Goal: Transaction & Acquisition: Purchase product/service

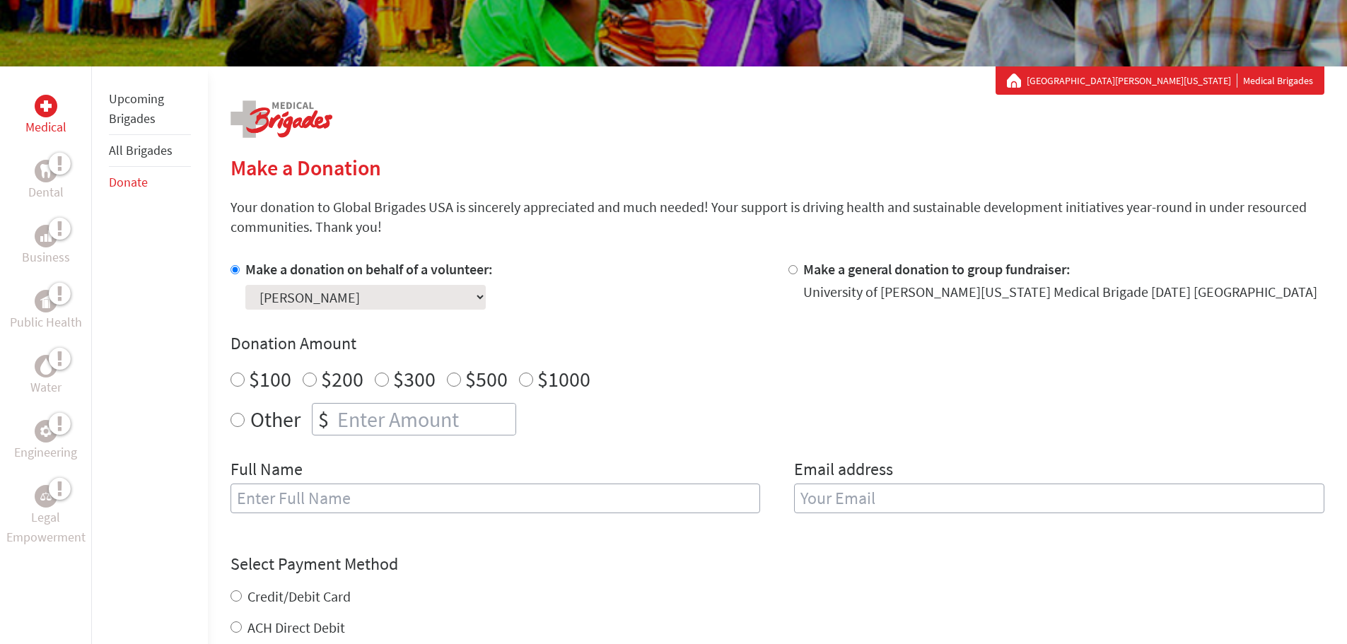
scroll to position [212, 0]
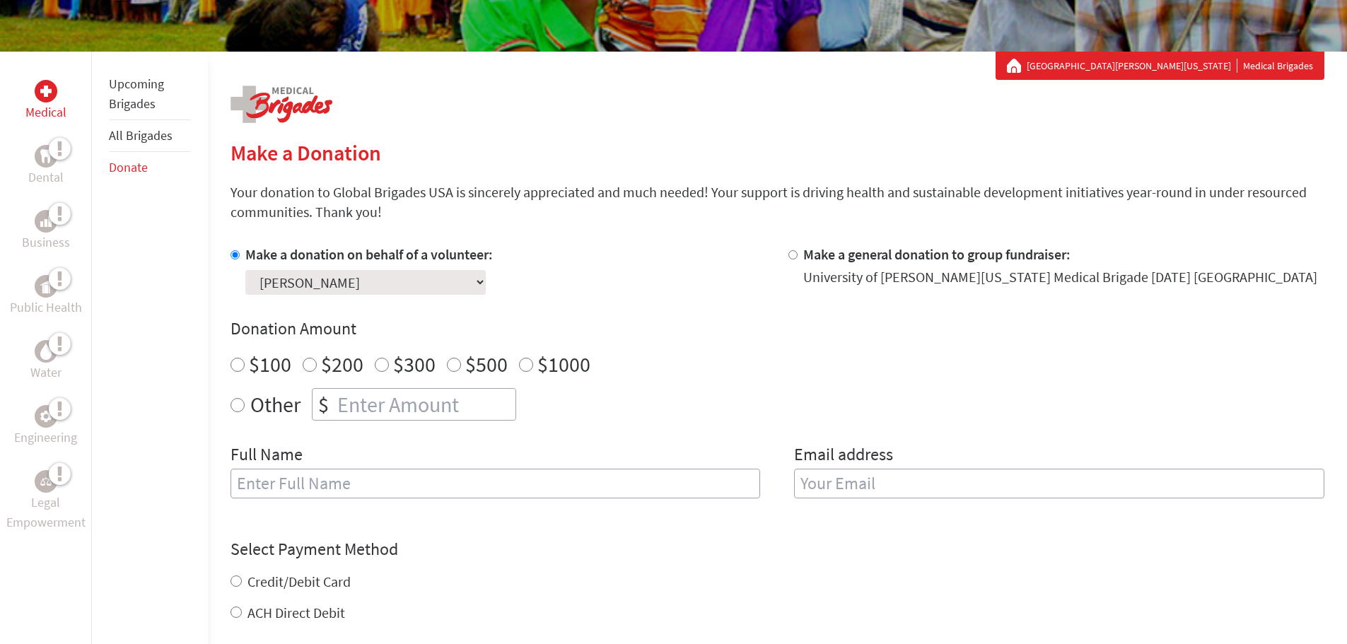
click at [233, 367] on input "$100" at bounding box center [238, 365] width 14 height 14
radio input "true"
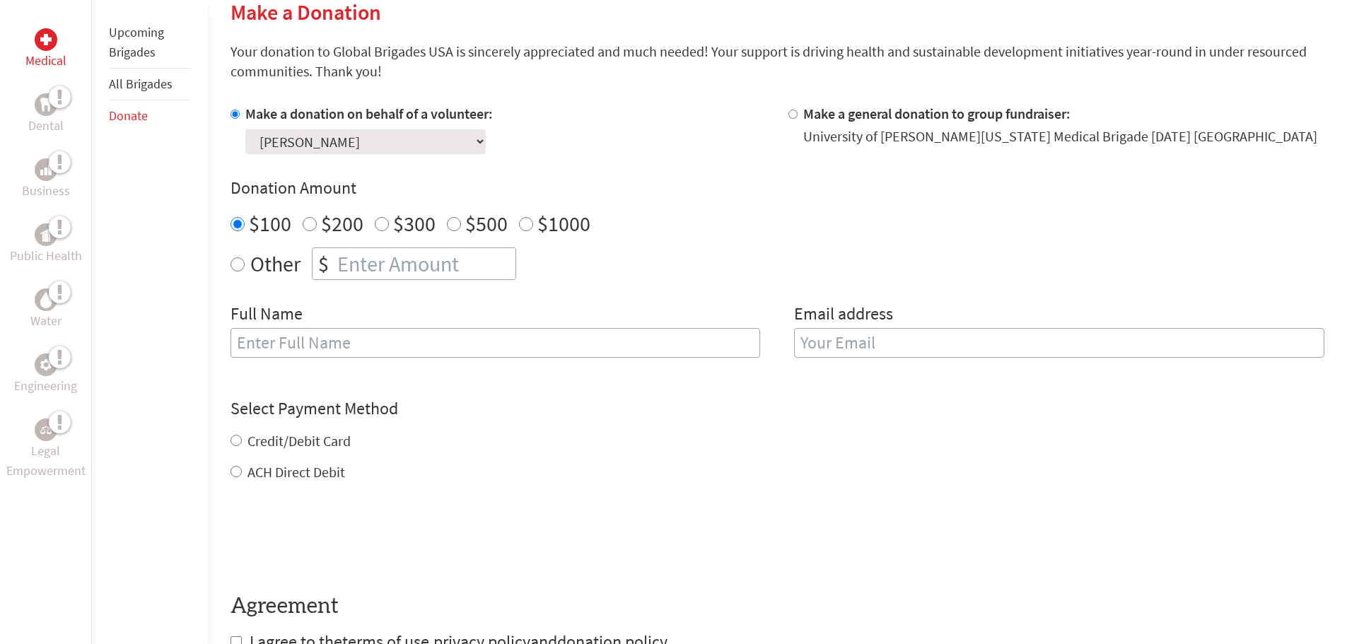
scroll to position [354, 0]
click at [381, 339] on input "text" at bounding box center [496, 342] width 530 height 30
type input "[PERSON_NAME]"
click at [907, 340] on input "email" at bounding box center [1059, 342] width 530 height 30
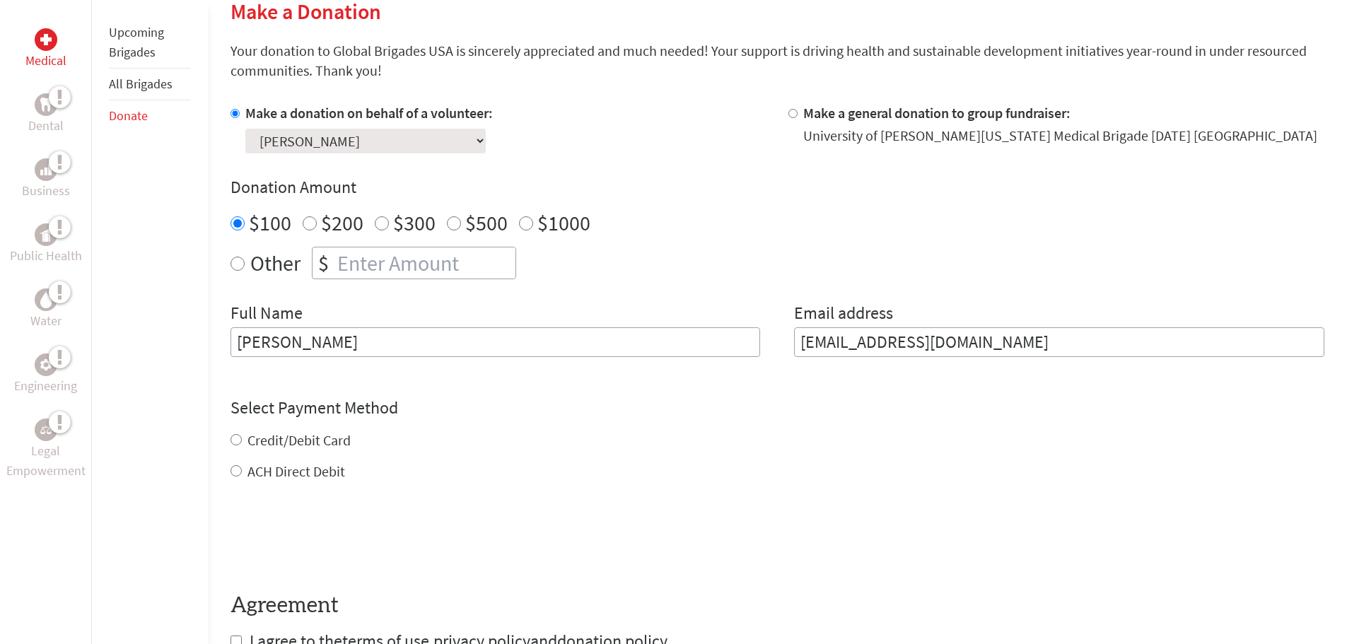
type input "[EMAIL_ADDRESS][DOMAIN_NAME]"
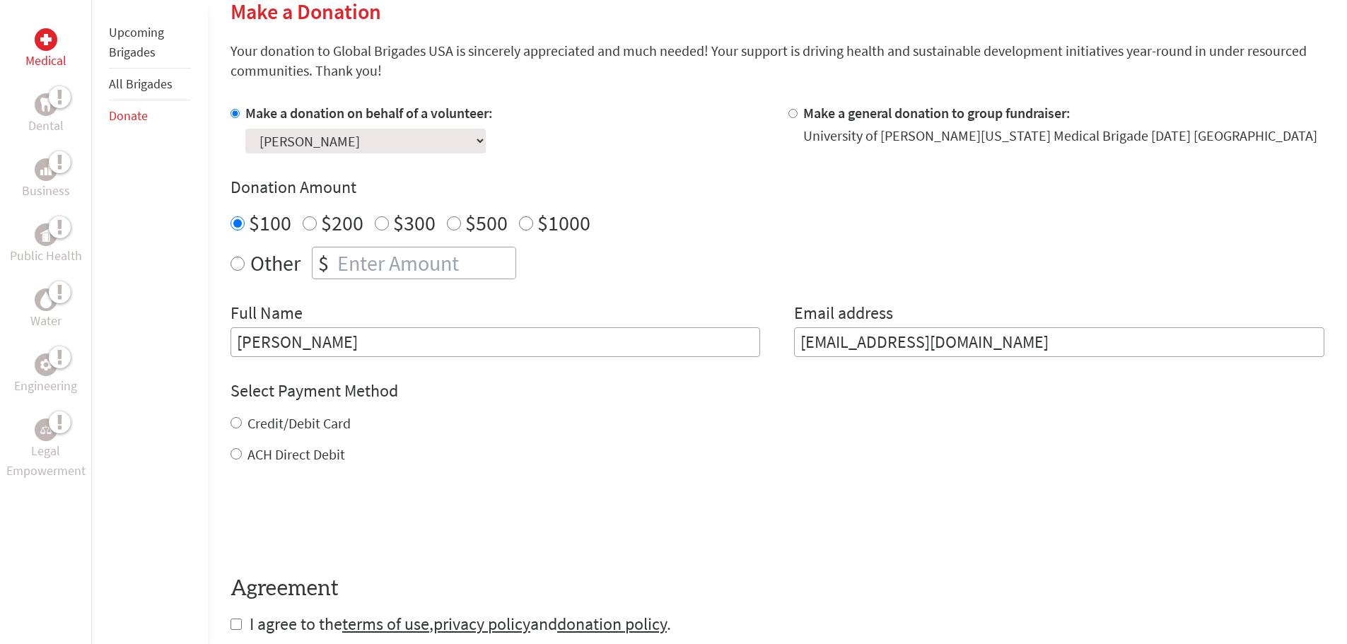
click at [237, 441] on div "Credit/Debit Card ACH Direct Debit" at bounding box center [778, 439] width 1094 height 51
click at [235, 425] on input "Credit/Debit Card" at bounding box center [236, 422] width 11 height 11
radio input "true"
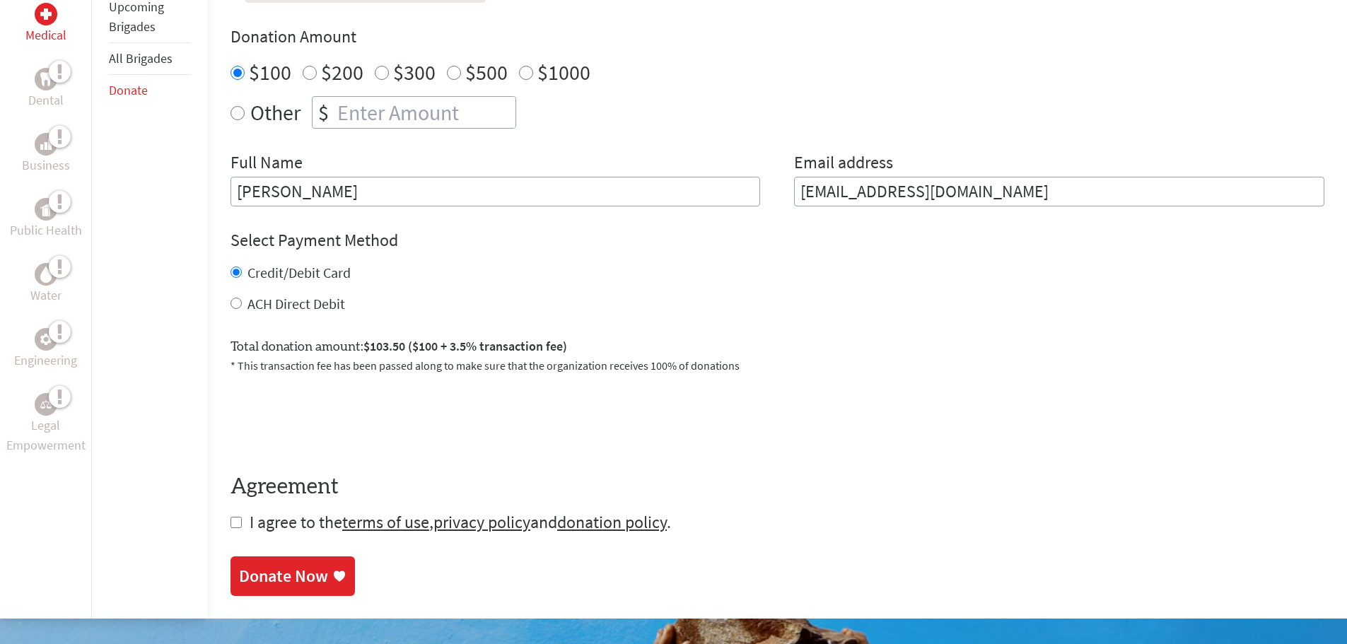
scroll to position [566, 0]
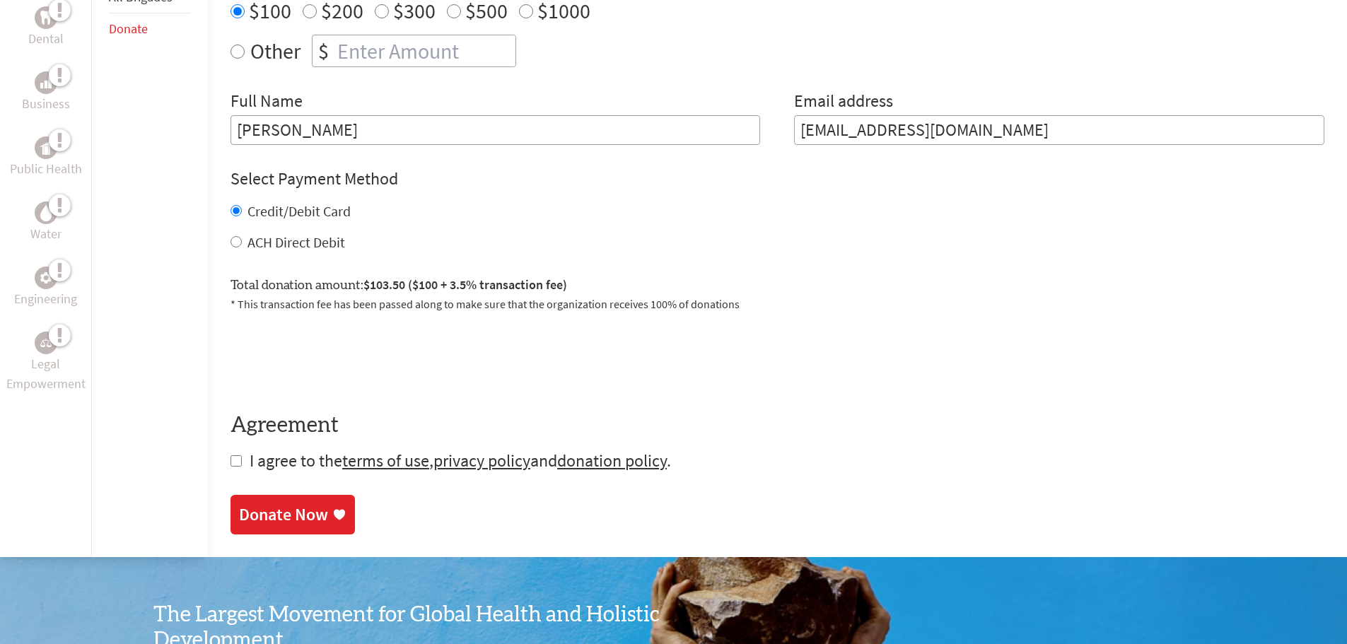
click at [237, 464] on input "checkbox" at bounding box center [236, 460] width 11 height 11
checkbox input "true"
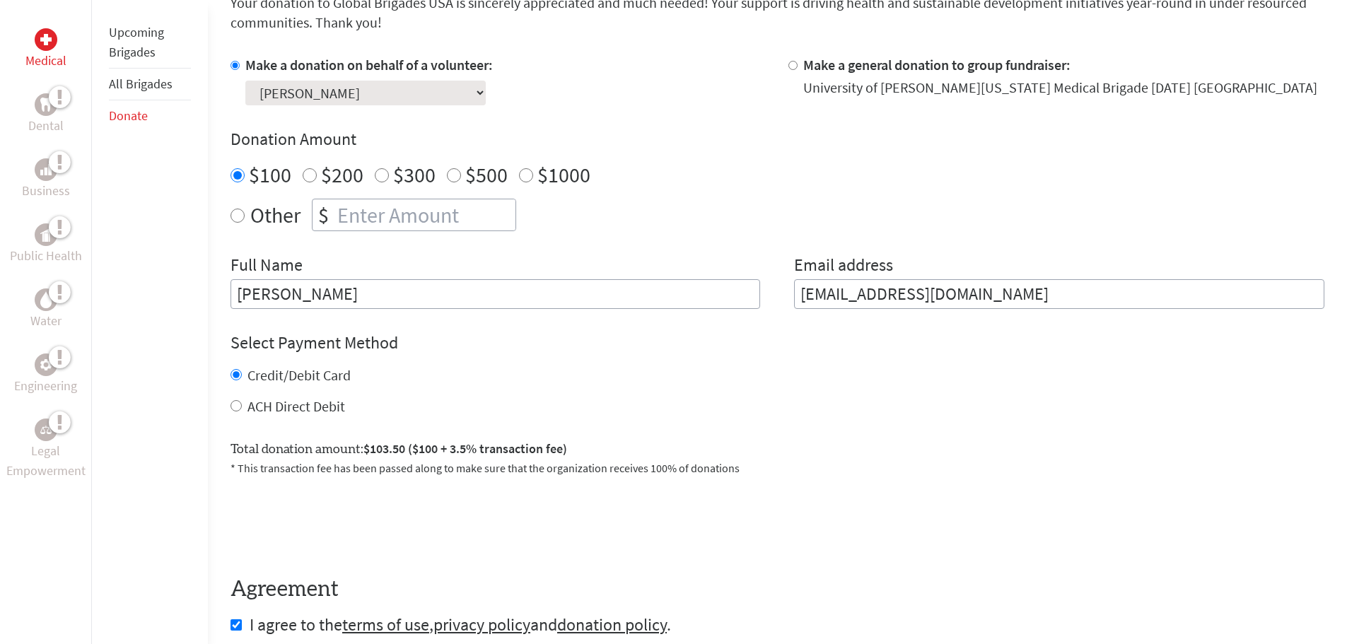
scroll to position [354, 0]
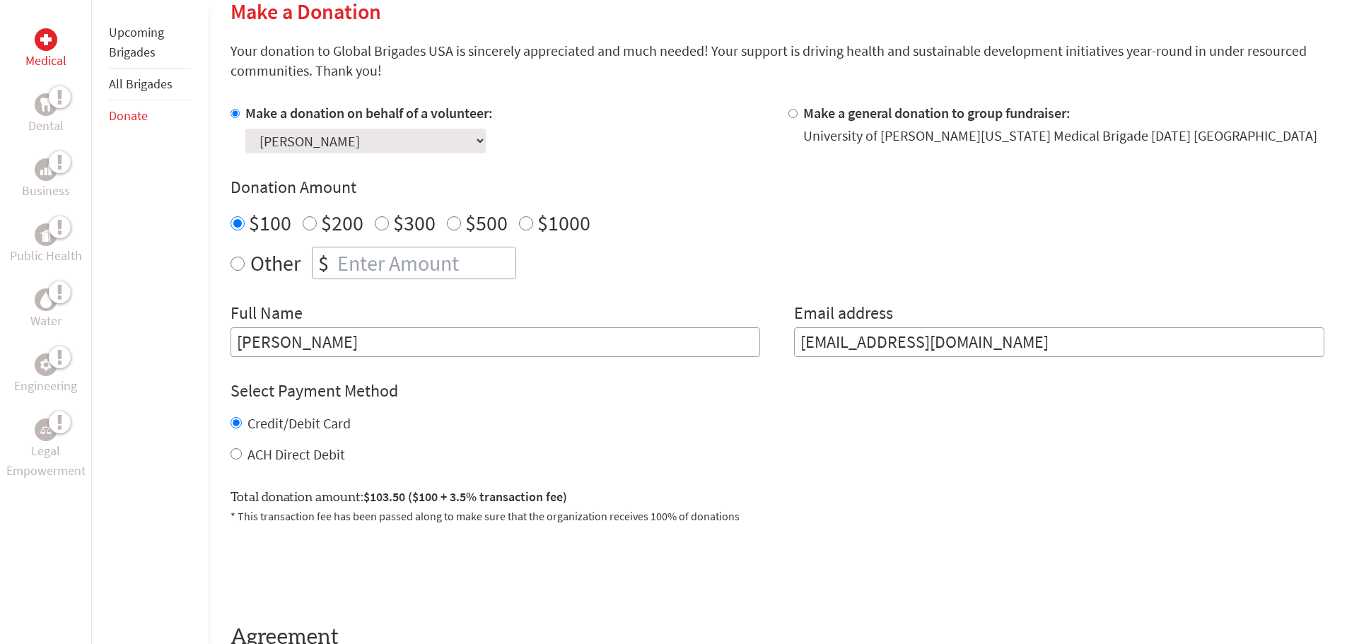
click at [421, 137] on select "Select a volunteer... [PERSON_NAME] [PERSON_NAME] [PERSON_NAME] [PERSON_NAME] […" at bounding box center [365, 141] width 240 height 25
click at [400, 139] on select "Select a volunteer... [PERSON_NAME] [PERSON_NAME] [PERSON_NAME] [PERSON_NAME] […" at bounding box center [365, 141] width 240 height 25
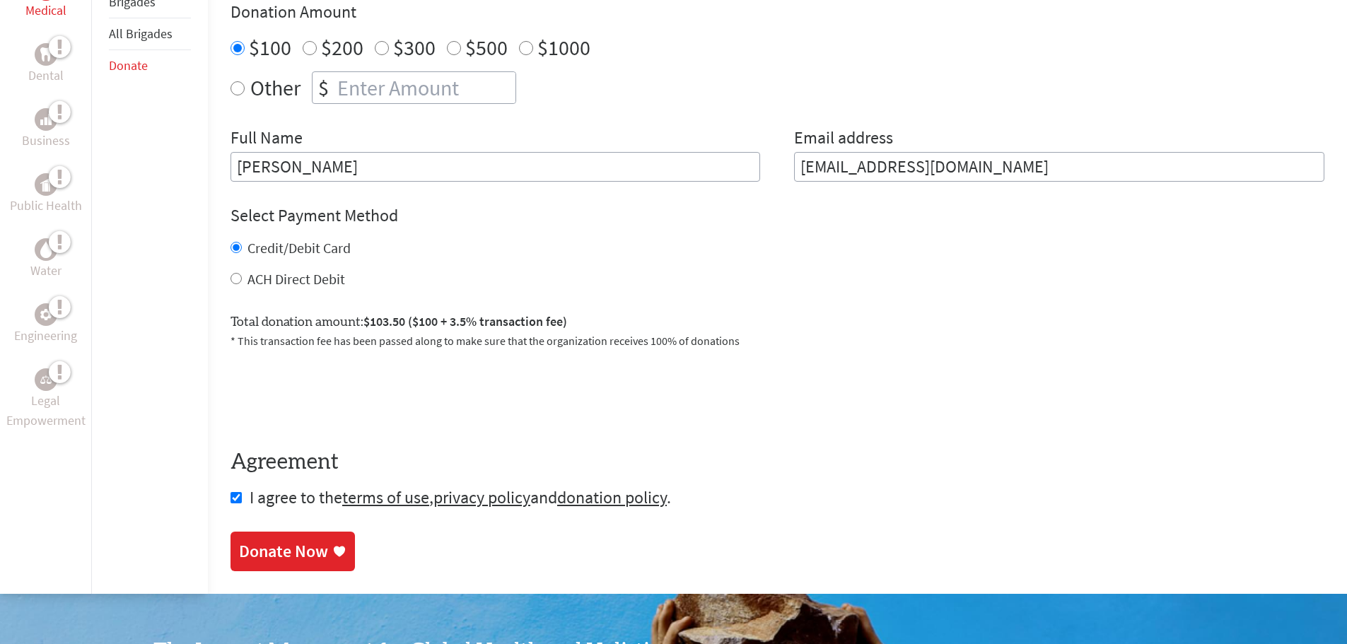
scroll to position [566, 0]
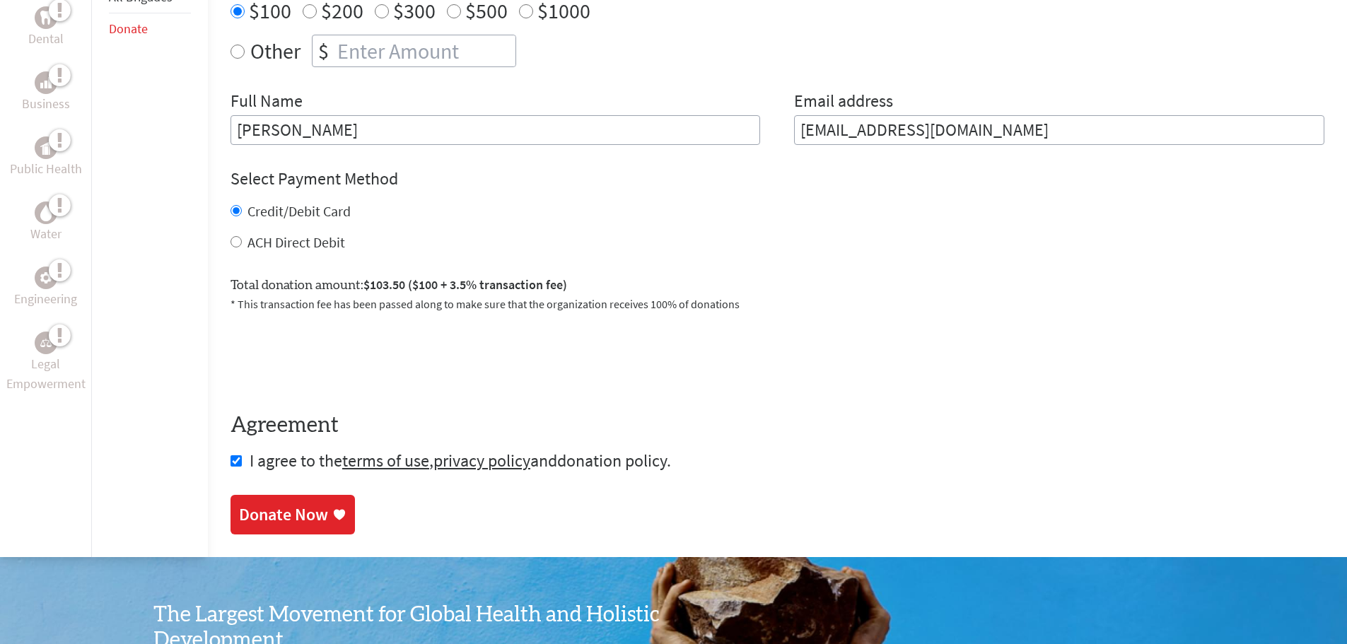
click at [614, 459] on link "donation policy" at bounding box center [612, 461] width 110 height 22
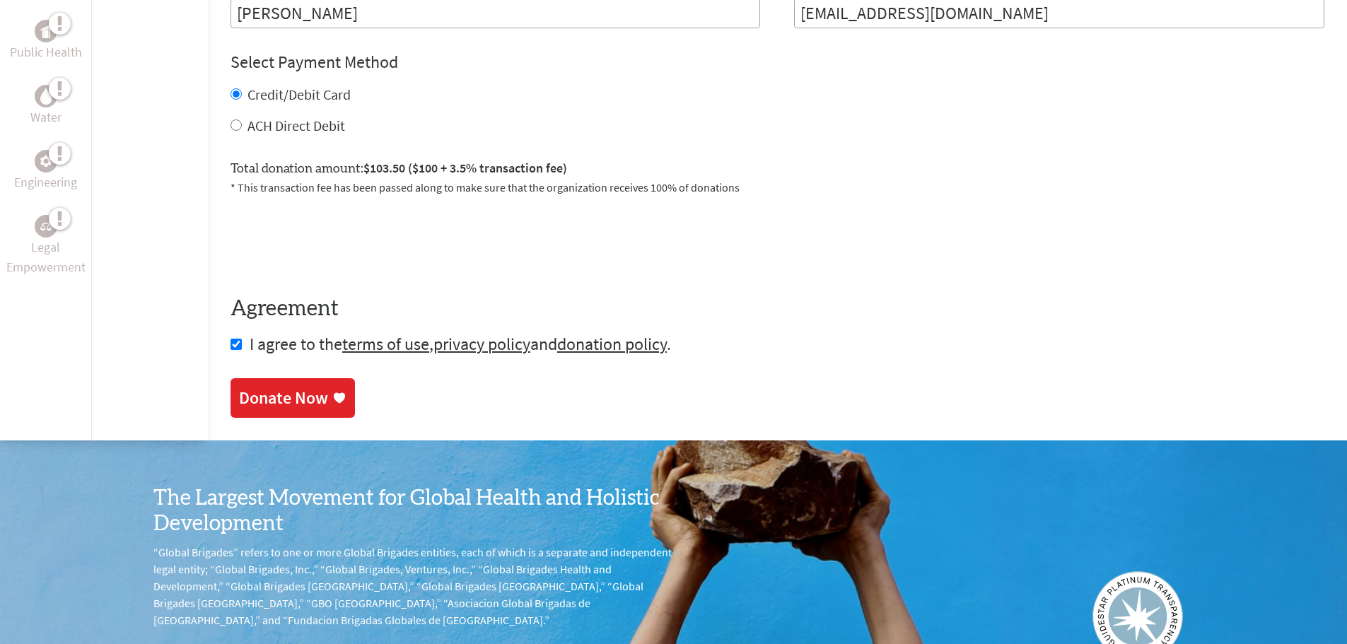
scroll to position [707, 0]
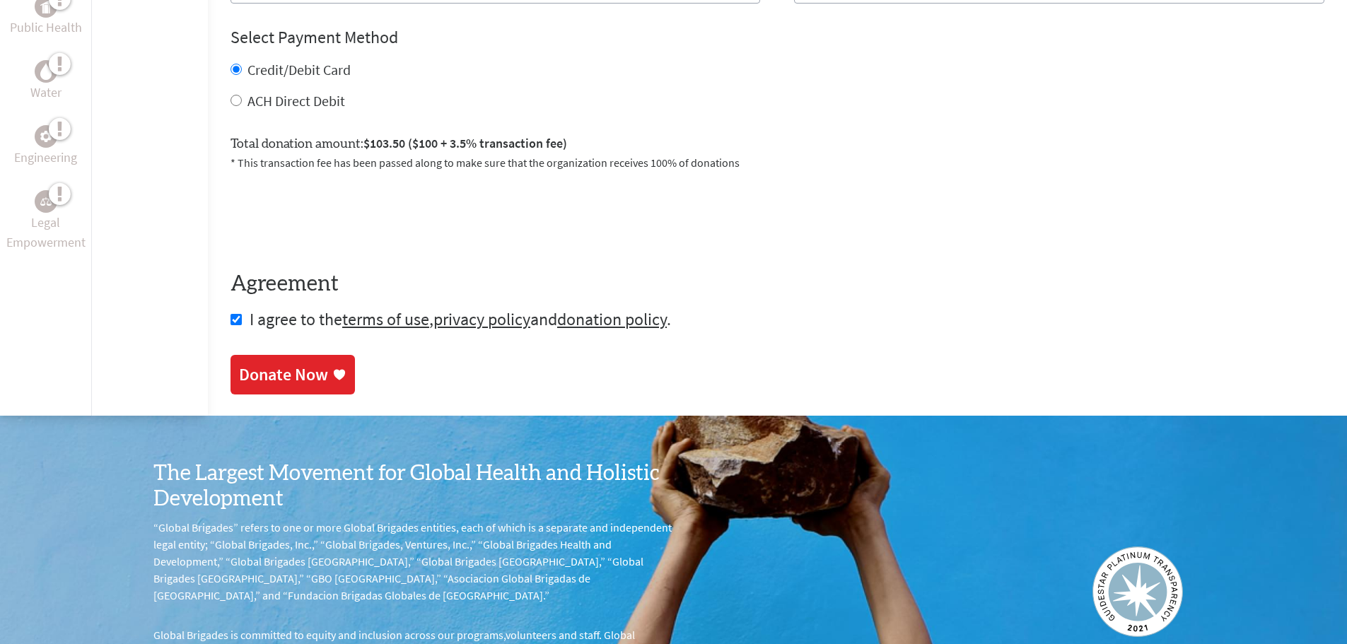
click at [285, 373] on div "Donate Now" at bounding box center [283, 375] width 89 height 23
